Goal: Task Accomplishment & Management: Manage account settings

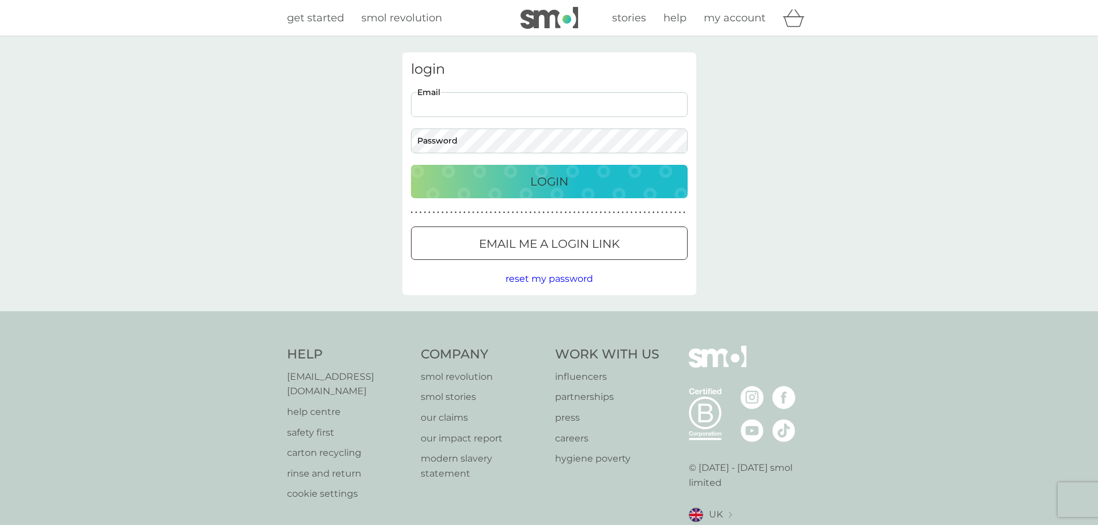
click at [529, 112] on input "Email" at bounding box center [549, 104] width 277 height 25
type input "[EMAIL_ADDRESS][DOMAIN_NAME]"
click at [411, 165] on button "Login" at bounding box center [549, 181] width 277 height 33
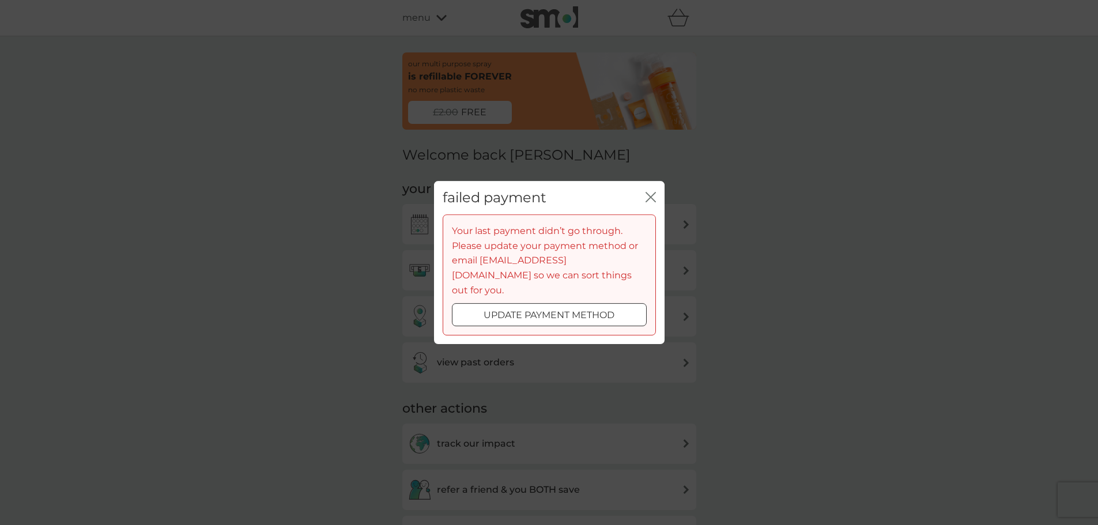
click at [536, 311] on div at bounding box center [534, 314] width 7 height 7
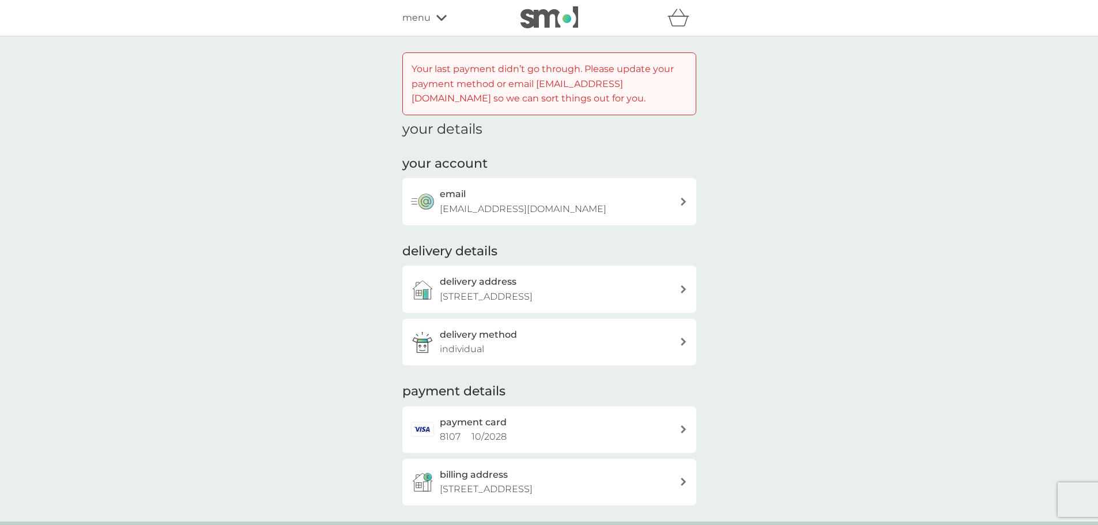
click at [575, 342] on div "delivery method individual" at bounding box center [560, 341] width 240 height 29
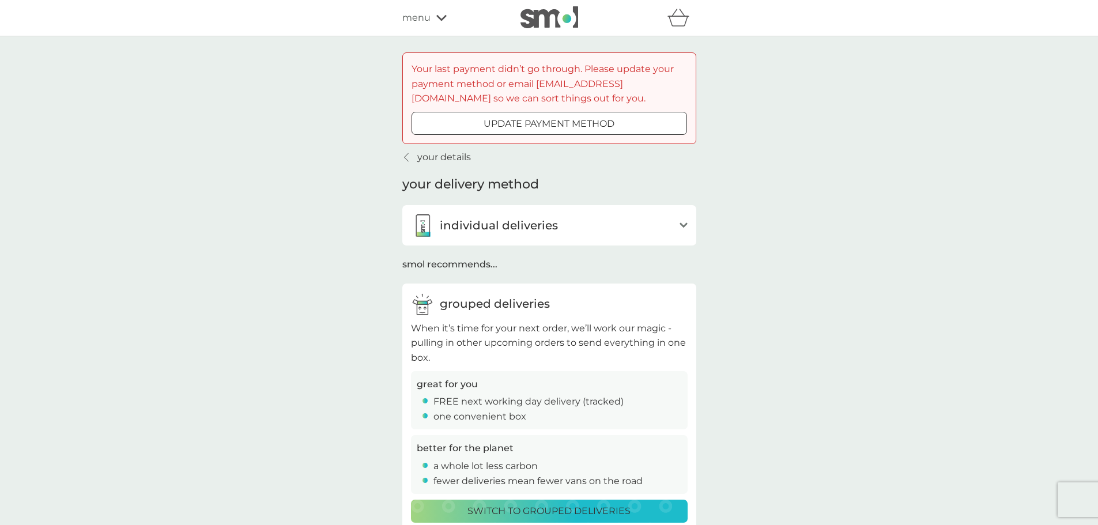
click at [633, 230] on div "individual deliveries" at bounding box center [542, 225] width 263 height 23
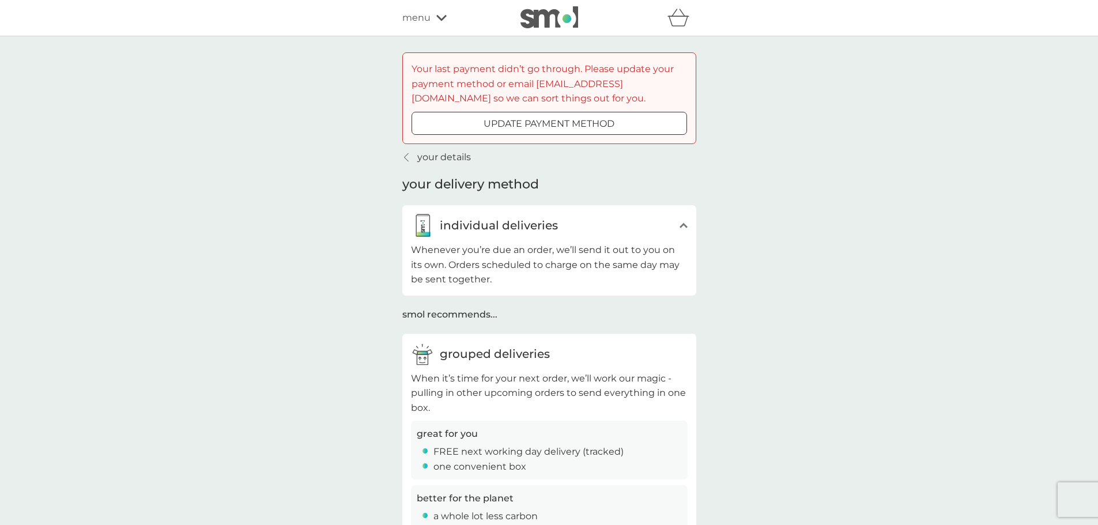
click at [637, 229] on div "individual deliveries" at bounding box center [542, 225] width 263 height 23
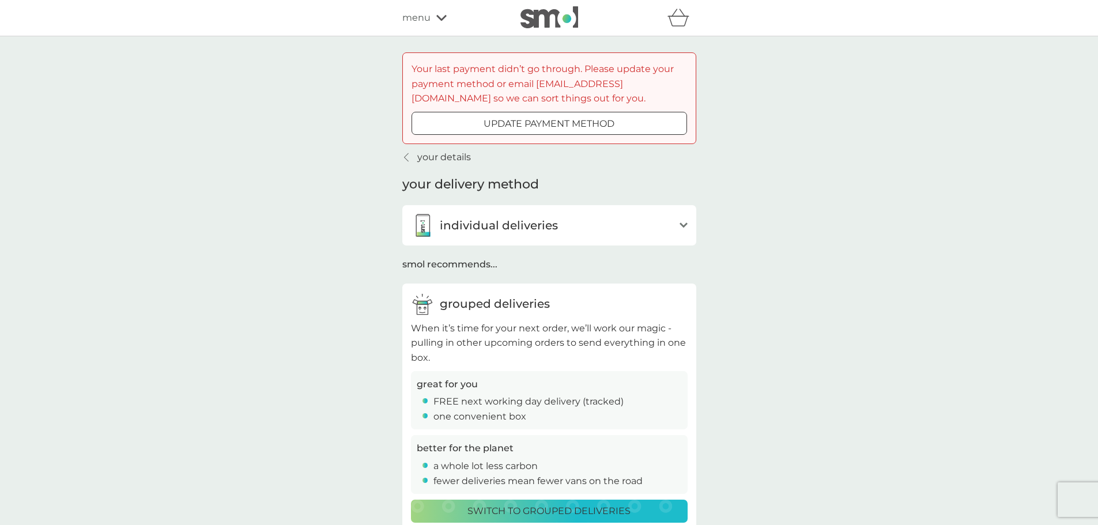
click at [561, 129] on div at bounding box center [549, 124] width 41 height 12
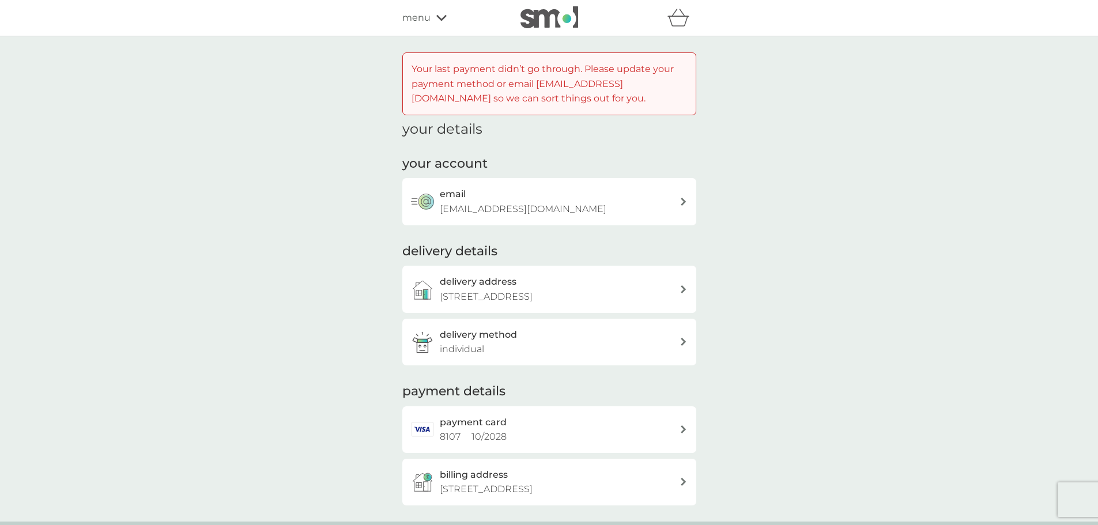
click at [609, 428] on div "payment card 8107 10 / 2028" at bounding box center [560, 429] width 240 height 29
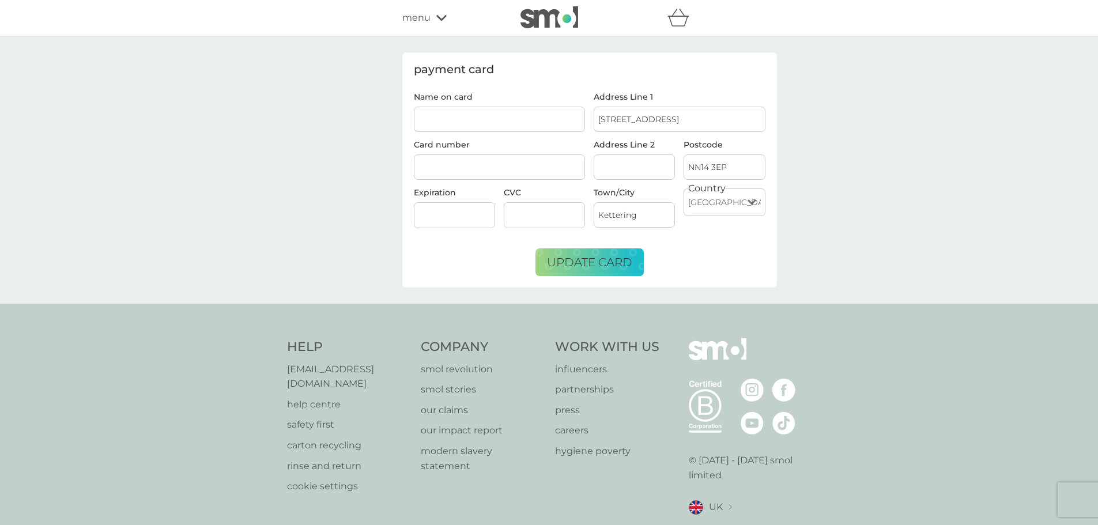
click at [495, 111] on input "Name on card" at bounding box center [500, 119] width 172 height 25
click at [497, 117] on input "Name on card" at bounding box center [500, 119] width 172 height 25
type input "[PERSON_NAME]"
click at [662, 120] on input "[STREET_ADDRESS]" at bounding box center [680, 119] width 172 height 25
drag, startPoint x: 662, startPoint y: 120, endPoint x: 710, endPoint y: 119, distance: 47.9
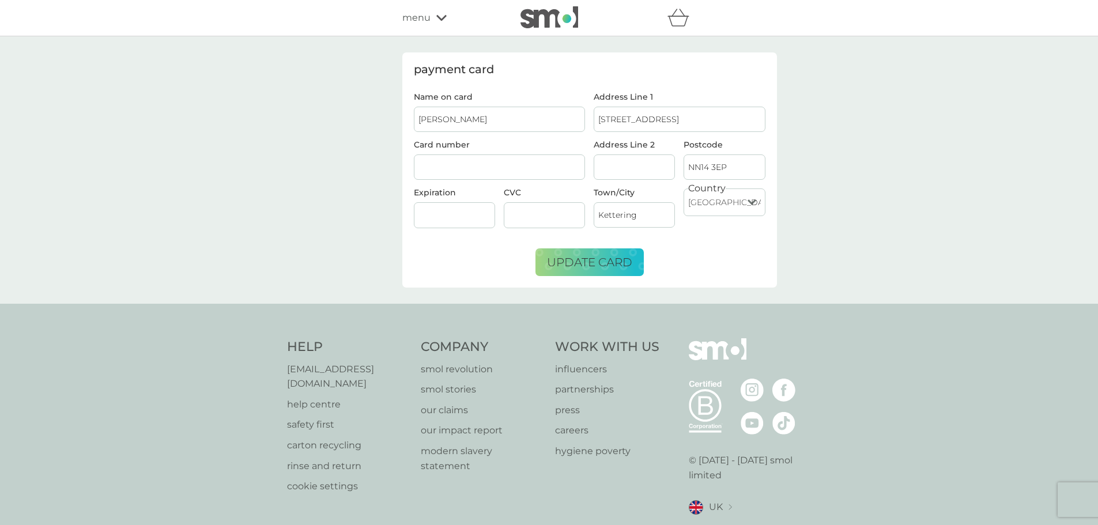
click at [710, 119] on input "[STREET_ADDRESS]" at bounding box center [680, 119] width 172 height 25
type input "[STREET_ADDRESS]"
click at [638, 161] on input "Address Line 2" at bounding box center [634, 166] width 81 height 25
type input "Aldwincle"
click at [465, 209] on div at bounding box center [454, 215] width 81 height 26
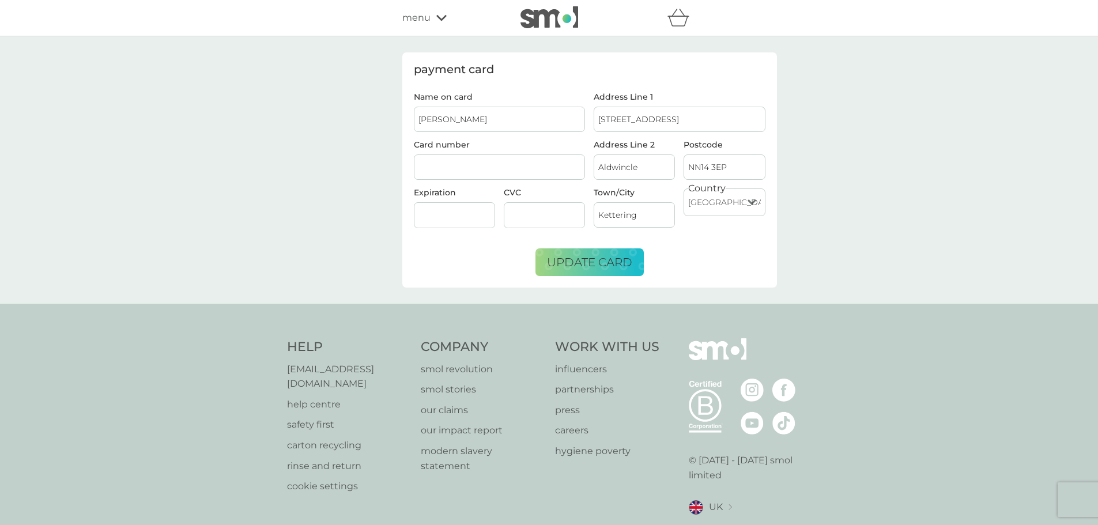
click at [879, 161] on div "payment card Name on card D Connor Card number Expiration CVC Address Line [GEO…" at bounding box center [549, 169] width 1098 height 267
click at [602, 258] on span "update card" at bounding box center [589, 262] width 85 height 14
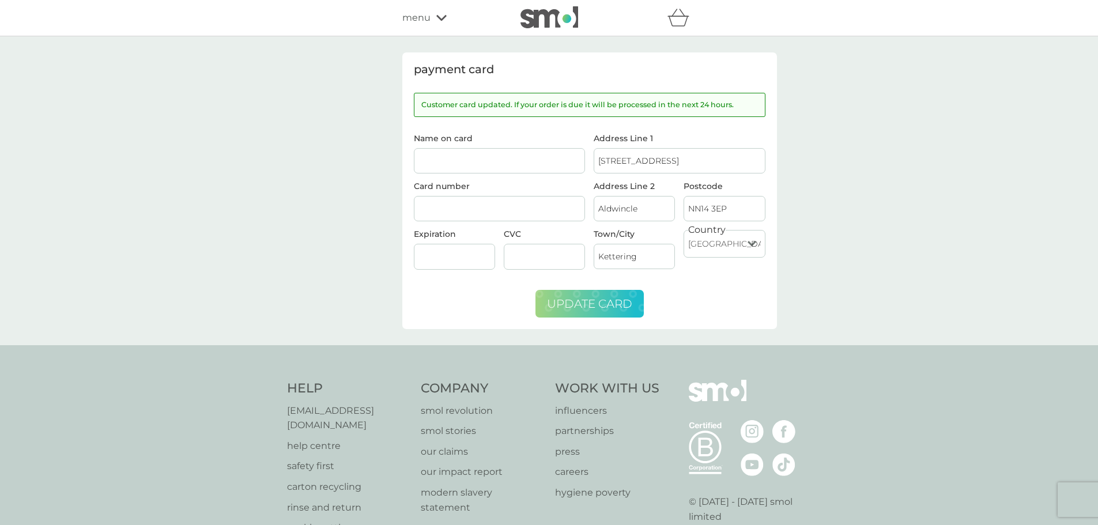
click at [412, 12] on span "menu" at bounding box center [416, 17] width 28 height 15
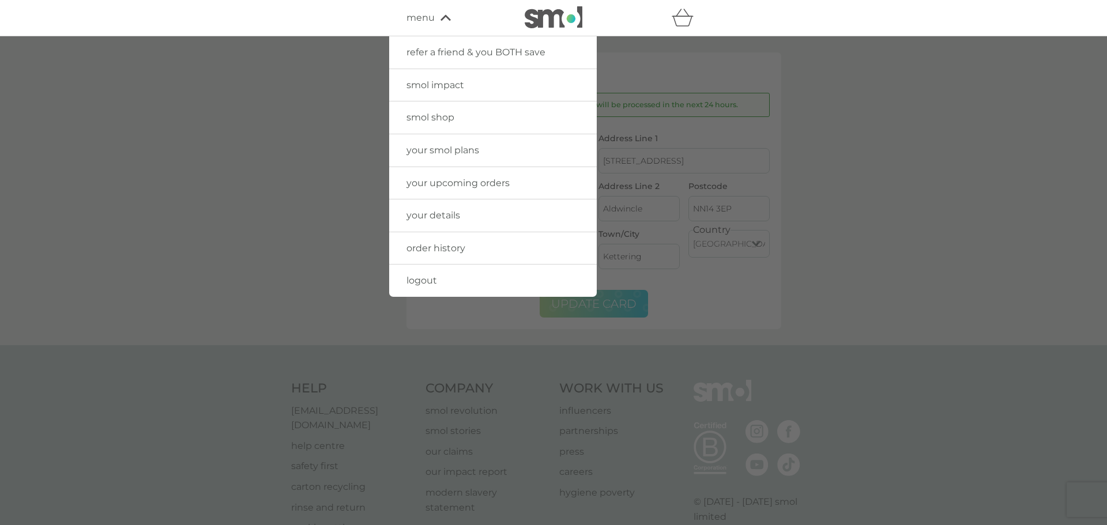
click at [477, 51] on span "refer a friend & you BOTH save" at bounding box center [475, 52] width 139 height 11
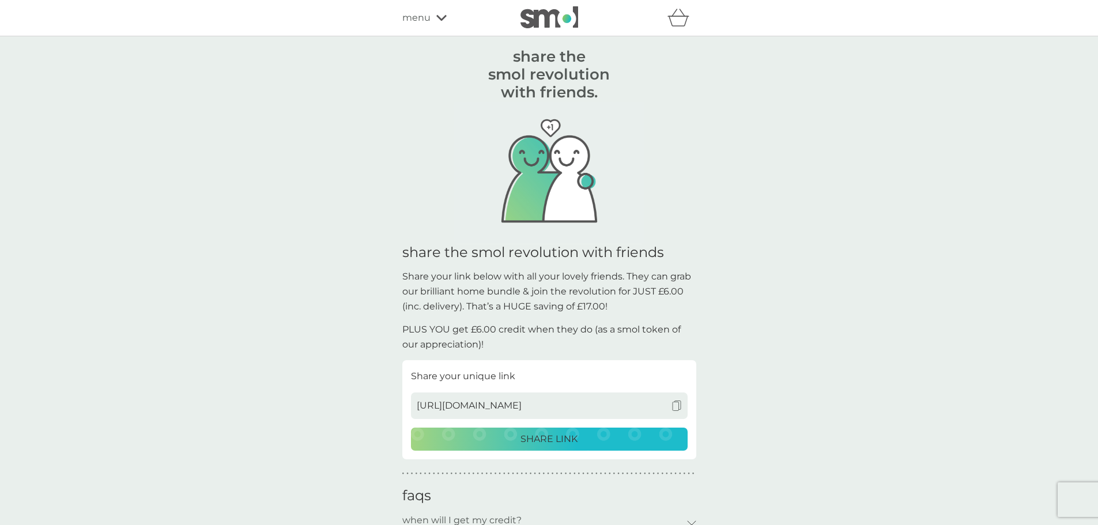
scroll to position [58, 0]
